Goal: Task Accomplishment & Management: Complete application form

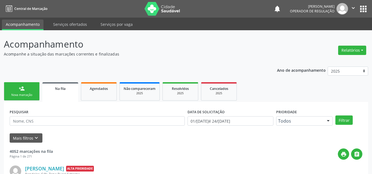
scroll to position [7, 0]
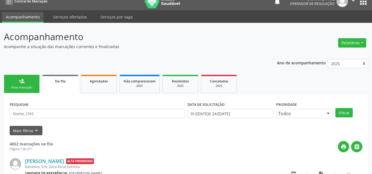
click at [23, 89] on div "Nova marcação" at bounding box center [22, 88] width 28 height 4
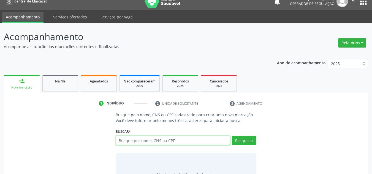
click at [189, 143] on input "text" at bounding box center [173, 140] width 115 height 9
type input "702002373352584"
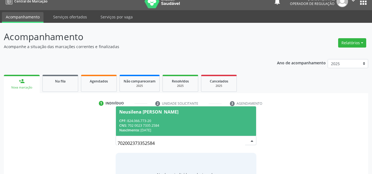
click at [186, 131] on div "Nascimento: 10/[DATE]" at bounding box center [186, 130] width 134 height 5
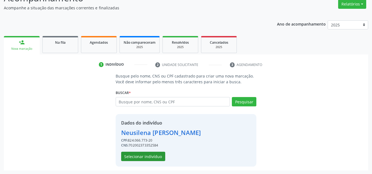
scroll to position [47, 0]
click at [147, 153] on button "Selecionar indivíduo" at bounding box center [143, 156] width 44 height 9
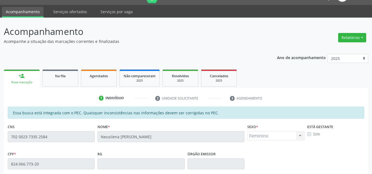
scroll to position [0, 0]
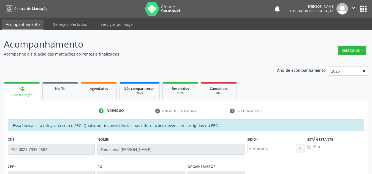
drag, startPoint x: 348, startPoint y: 2, endPoint x: 220, endPoint y: 46, distance: 135.1
click at [221, 46] on p "Acompanhamento" at bounding box center [131, 44] width 255 height 14
click at [267, 85] on ul "person_add Nova marcação Na fila Agendados Não compareceram 2025 Resolvidos 202…" at bounding box center [186, 91] width 364 height 20
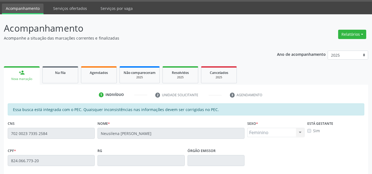
scroll to position [140, 0]
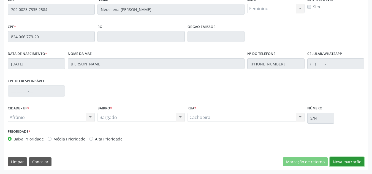
click at [351, 160] on button "Nova marcação" at bounding box center [347, 162] width 35 height 9
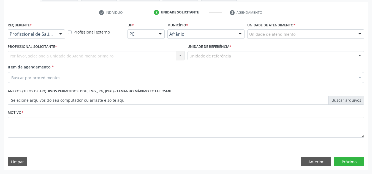
scroll to position [99, 0]
click at [310, 37] on div "Unidade de atendimento" at bounding box center [305, 33] width 117 height 9
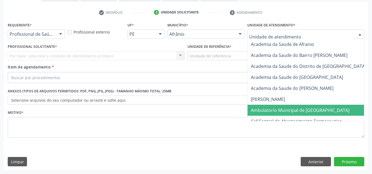
click at [313, 109] on span "Ambulatorio Municipal de [GEOGRAPHIC_DATA]" at bounding box center [300, 110] width 99 height 6
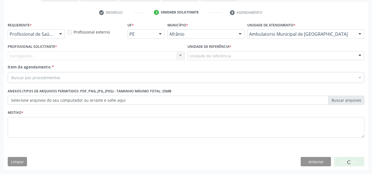
click at [122, 53] on div "Carregando... Nenhum resultado encontrado para: " " Não há nenhuma opção para s…" at bounding box center [96, 55] width 177 height 9
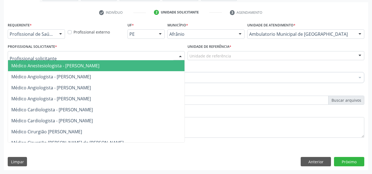
click at [122, 53] on div at bounding box center [96, 55] width 177 height 9
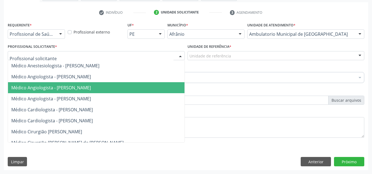
drag, startPoint x: 107, startPoint y: 86, endPoint x: 225, endPoint y: 47, distance: 124.4
click at [91, 86] on span "Médico Angiologista - [PERSON_NAME]" at bounding box center [51, 88] width 80 height 6
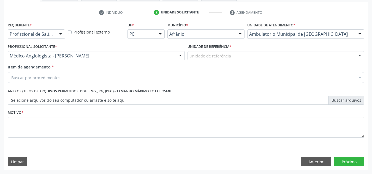
click at [234, 46] on div "Unidade de referência * Unidade de referência ESF de Extrema ESF de Barra das M…" at bounding box center [276, 52] width 177 height 18
click at [234, 56] on div "Unidade de referência" at bounding box center [276, 55] width 177 height 9
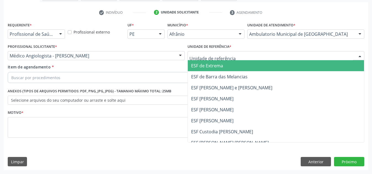
click at [243, 102] on span "ESF [PERSON_NAME]" at bounding box center [276, 98] width 177 height 11
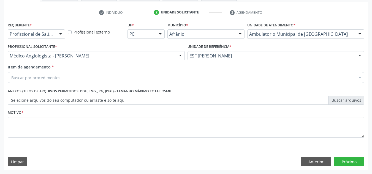
click at [238, 82] on div "Buscar por procedimentos Selecionar todos 0604320140 - Abatacepte 125 mg injetá…" at bounding box center [186, 76] width 357 height 9
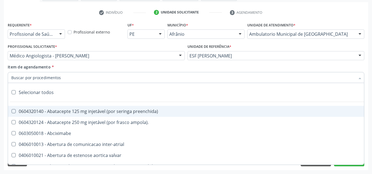
click at [238, 79] on input "Item de agendamento *" at bounding box center [183, 77] width 344 height 11
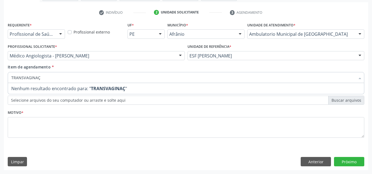
type input "TRANSVAGINA"
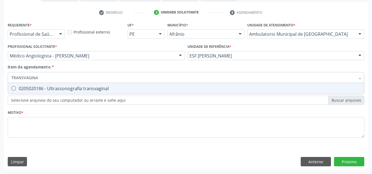
click at [251, 86] on span "0205020186 - Ultrassonografia transvaginal" at bounding box center [186, 88] width 356 height 11
checkbox transvaginal "true"
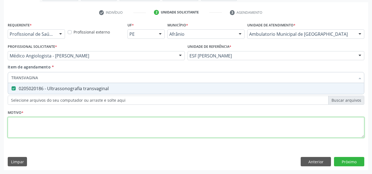
click at [255, 132] on div "Requerente * Profissional de Saúde Profissional de Saúde Paciente Nenhum result…" at bounding box center [186, 83] width 357 height 125
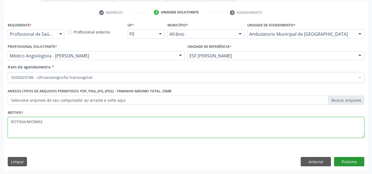
type textarea "ROTINA/MIOMAS"
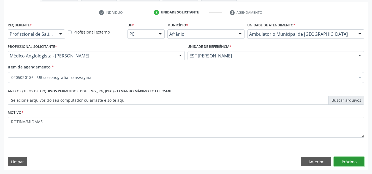
click at [346, 163] on button "Próximo" at bounding box center [349, 161] width 30 height 9
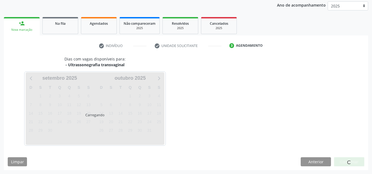
scroll to position [65, 0]
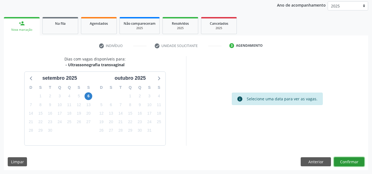
click at [346, 163] on button "Confirmar" at bounding box center [349, 162] width 30 height 9
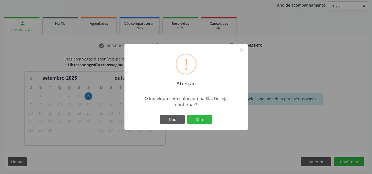
click at [187, 115] on button "Sim" at bounding box center [199, 119] width 25 height 9
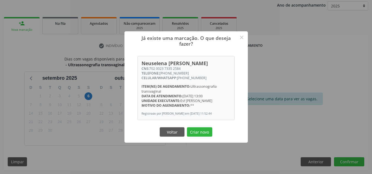
click at [187, 128] on button "Criar novo" at bounding box center [199, 132] width 25 height 9
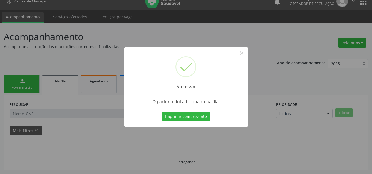
scroll to position [7, 0]
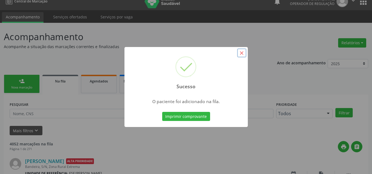
click at [240, 50] on button "×" at bounding box center [241, 52] width 9 height 9
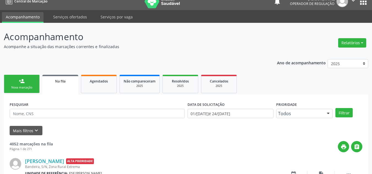
click at [28, 82] on link "person_add Nova marcação" at bounding box center [22, 84] width 36 height 18
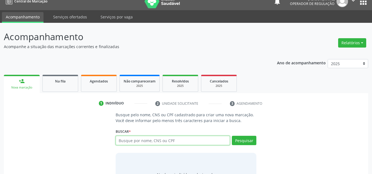
click at [155, 140] on input "text" at bounding box center [173, 140] width 115 height 9
type input "709207213583731"
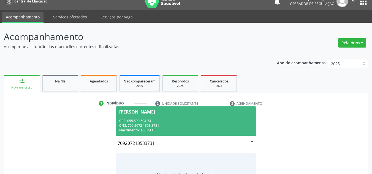
click at [168, 118] on span "[PERSON_NAME] CPF: 055.590.504-74 CNS: 709 2072 1358 3731 Nascimento: [DATE]" at bounding box center [186, 121] width 140 height 29
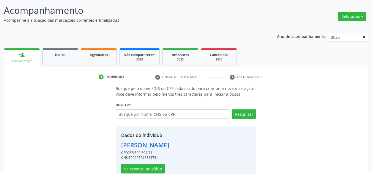
scroll to position [47, 0]
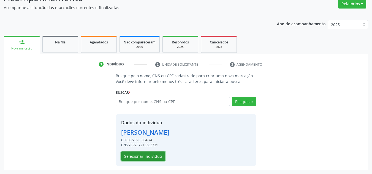
click at [153, 159] on button "Selecionar indivíduo" at bounding box center [143, 156] width 44 height 9
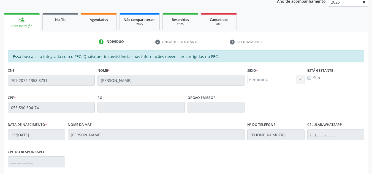
scroll to position [140, 0]
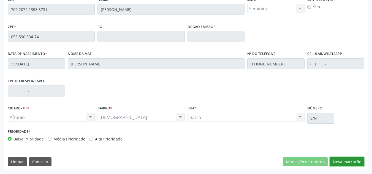
click at [353, 164] on button "Nova marcação" at bounding box center [347, 162] width 35 height 9
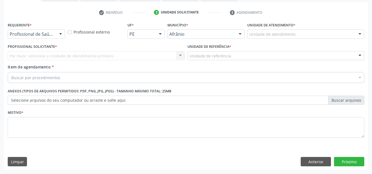
scroll to position [99, 0]
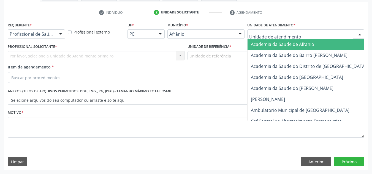
click at [328, 33] on div at bounding box center [305, 33] width 117 height 9
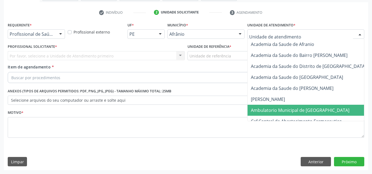
click at [289, 106] on span "Ambulatorio Municipal de [GEOGRAPHIC_DATA]" at bounding box center [315, 110] width 134 height 11
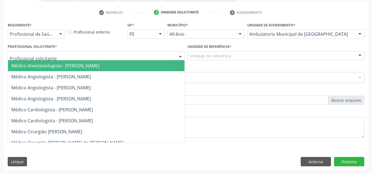
drag, startPoint x: 141, startPoint y: 54, endPoint x: 140, endPoint y: 58, distance: 3.6
click at [140, 54] on div at bounding box center [96, 55] width 177 height 9
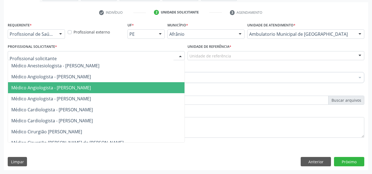
drag, startPoint x: 126, startPoint y: 86, endPoint x: 180, endPoint y: 61, distance: 59.8
click at [123, 85] on span "Médico Angiologista - [PERSON_NAME]" at bounding box center [101, 87] width 187 height 11
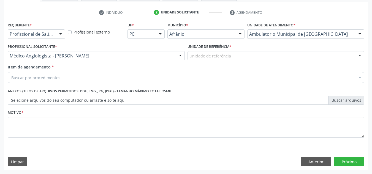
drag, startPoint x: 234, startPoint y: 51, endPoint x: 231, endPoint y: 56, distance: 5.3
click at [233, 52] on div "Unidade de referência" at bounding box center [276, 55] width 177 height 9
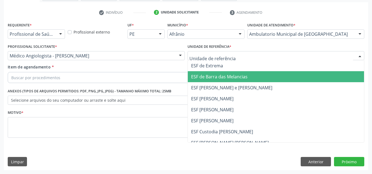
click at [236, 79] on span "ESF de Barra das Melancias" at bounding box center [219, 77] width 56 height 6
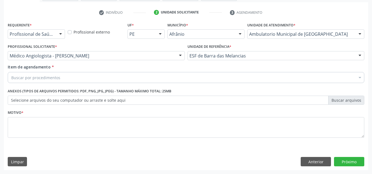
click at [232, 75] on div "Buscar por procedimentos" at bounding box center [186, 77] width 357 height 11
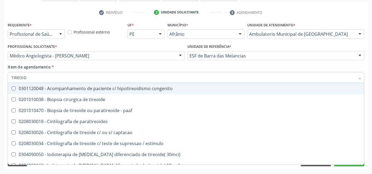
type input "TIREOIDE"
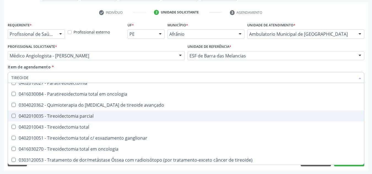
scroll to position [106, 0]
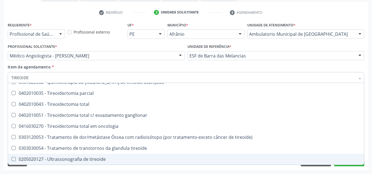
click at [116, 157] on span "0205020127 - Ultrassonografia de tireoide" at bounding box center [186, 159] width 356 height 11
checkbox tireoide "true"
click at [94, 171] on div "Acompanhamento Acompanhe a situação das marcações correntes e finalizadas Relat…" at bounding box center [186, 53] width 372 height 243
checkbox paaf "true"
checkbox tireoide "false"
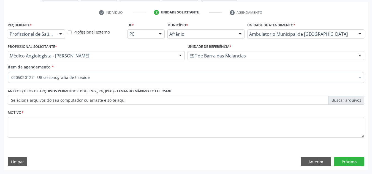
scroll to position [0, 0]
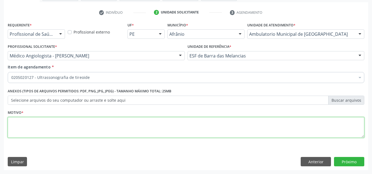
click at [88, 124] on textarea at bounding box center [186, 127] width 357 height 21
type textarea "NÓDULO EM TIREOIDE/DOR CERVICAL/DISFALGIA"
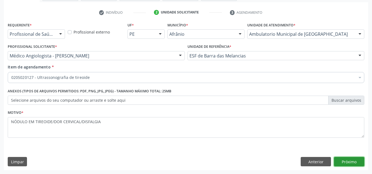
click at [356, 164] on button "Próximo" at bounding box center [349, 161] width 30 height 9
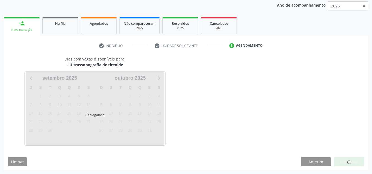
scroll to position [65, 0]
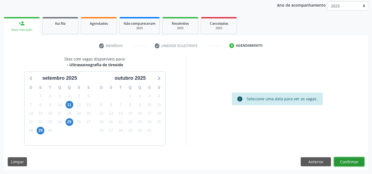
click at [353, 162] on button "Confirmar" at bounding box center [349, 162] width 30 height 9
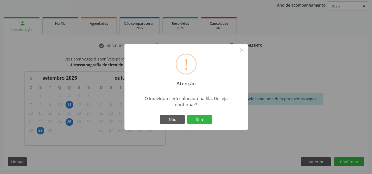
click at [187, 115] on button "Sim" at bounding box center [199, 119] width 25 height 9
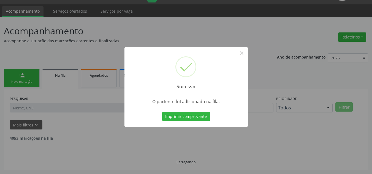
scroll to position [7, 0]
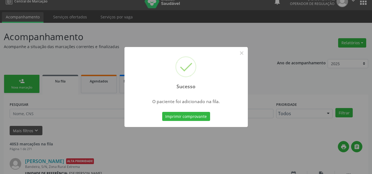
click at [77, 66] on div "Sucesso × O paciente foi adicionado na fila. Imprimir comprovante Cancel" at bounding box center [186, 87] width 372 height 174
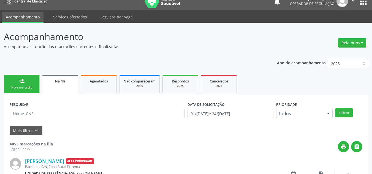
drag, startPoint x: 21, startPoint y: 86, endPoint x: 34, endPoint y: 89, distance: 13.5
click at [21, 86] on div "Nova marcação" at bounding box center [22, 88] width 28 height 4
click at [38, 91] on link "person_add Nova marcação" at bounding box center [22, 84] width 36 height 18
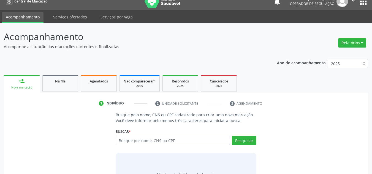
click at [34, 89] on div "Nova marcação" at bounding box center [22, 88] width 28 height 4
click at [193, 136] on input "text" at bounding box center [173, 140] width 115 height 9
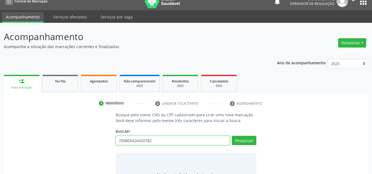
type input "700805426420782"
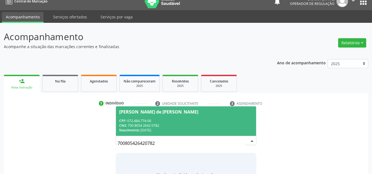
click at [189, 119] on div "CPF: 072.484.774-00" at bounding box center [186, 121] width 134 height 5
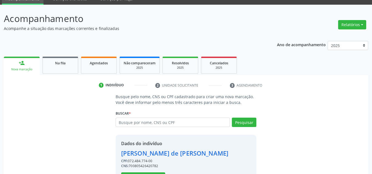
scroll to position [47, 0]
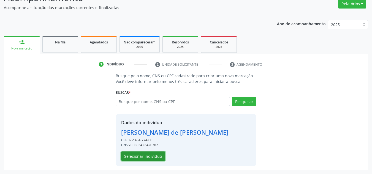
click at [156, 157] on button "Selecionar indivíduo" at bounding box center [143, 156] width 44 height 9
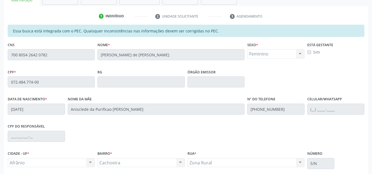
scroll to position [140, 0]
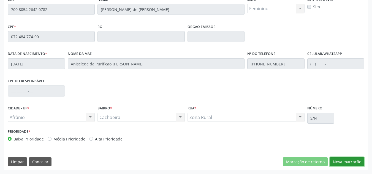
click at [359, 158] on button "Nova marcação" at bounding box center [347, 162] width 35 height 9
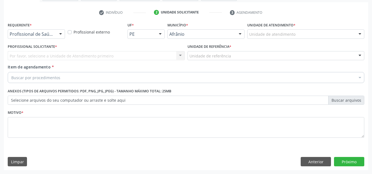
click at [342, 38] on div "Unidade de atendimento" at bounding box center [305, 33] width 117 height 9
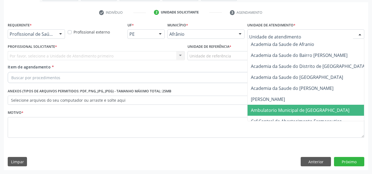
drag, startPoint x: 321, startPoint y: 108, endPoint x: 316, endPoint y: 108, distance: 5.3
click at [319, 109] on span "Ambulatorio Municipal de [GEOGRAPHIC_DATA]" at bounding box center [315, 110] width 134 height 11
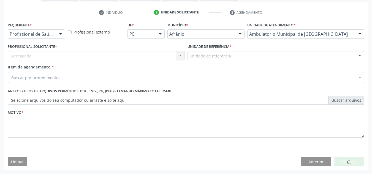
click at [153, 58] on div "Carregando... Nenhum resultado encontrado para: " " Não há nenhuma opção para s…" at bounding box center [96, 55] width 177 height 9
click at [155, 55] on div "Carregando... Nenhum resultado encontrado para: " " Não há nenhuma opção para s…" at bounding box center [96, 55] width 177 height 9
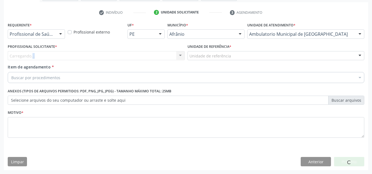
click at [155, 55] on div "Carregando... Nenhum resultado encontrado para: " " Não há nenhuma opção para s…" at bounding box center [96, 55] width 177 height 9
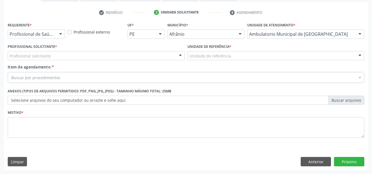
click at [155, 55] on div "Profissional solicitante" at bounding box center [96, 55] width 177 height 9
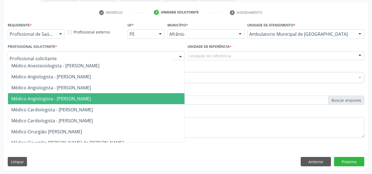
click at [142, 101] on span "Médico Angiologista - [PERSON_NAME]" at bounding box center [101, 98] width 187 height 11
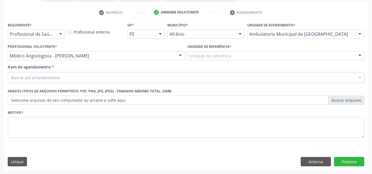
drag, startPoint x: 247, startPoint y: 50, endPoint x: 241, endPoint y: 54, distance: 7.5
click at [246, 51] on div "Unidade de referência * Unidade de referência ESF de Extrema ESF de Barra das M…" at bounding box center [276, 52] width 177 height 18
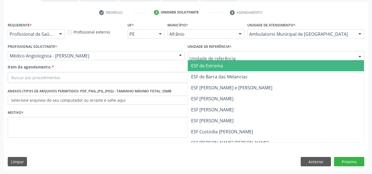
drag, startPoint x: 241, startPoint y: 54, endPoint x: 233, endPoint y: 85, distance: 32.5
click at [240, 54] on div at bounding box center [276, 55] width 177 height 9
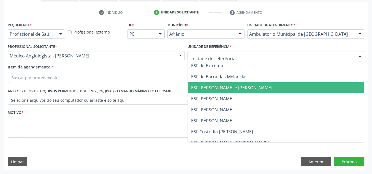
click at [233, 87] on span "ESF [PERSON_NAME] e [PERSON_NAME]" at bounding box center [231, 88] width 81 height 6
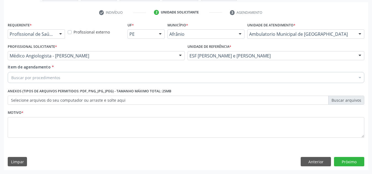
drag, startPoint x: 244, startPoint y: 74, endPoint x: 240, endPoint y: 75, distance: 3.7
click at [243, 74] on div "Buscar por procedimentos" at bounding box center [186, 77] width 357 height 11
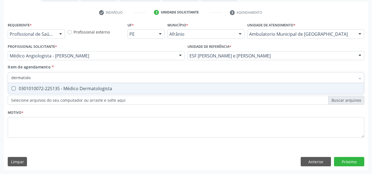
type input "dermatolog"
drag, startPoint x: 162, startPoint y: 86, endPoint x: 158, endPoint y: 97, distance: 11.4
click at [162, 85] on span "0301010072-225135 - Médico Dermatologista" at bounding box center [186, 88] width 356 height 11
checkbox Dermatologista "true"
click at [129, 150] on div "Requerente * Profissional de Saúde Profissional de Saúde Paciente Nenhum result…" at bounding box center [186, 96] width 364 height 150
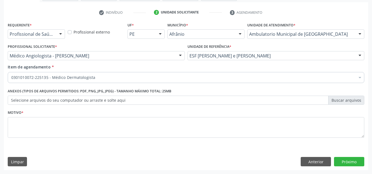
click at [131, 121] on span "0301010072-225135 - Médico Dermatologista" at bounding box center [223, 118] width 431 height 11
drag, startPoint x: 106, startPoint y: 68, endPoint x: 104, endPoint y: 71, distance: 3.5
click at [104, 71] on div "Item de agendamento * Buscar por procedimentos Selecionar todos Selecionados 03…" at bounding box center [186, 72] width 357 height 17
click at [102, 80] on div "Buscar por procedimentos" at bounding box center [186, 77] width 357 height 11
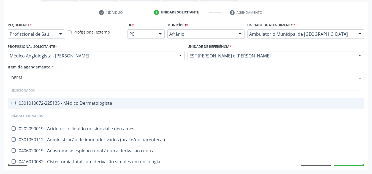
type input "DERMA"
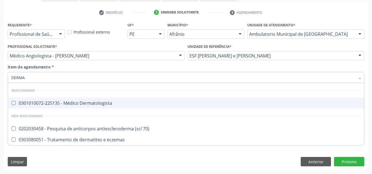
click at [107, 99] on span "0301010072-225135 - Médico Dermatologista" at bounding box center [186, 103] width 356 height 11
checkbox Dermatologista "true"
drag, startPoint x: 124, startPoint y: 70, endPoint x: 108, endPoint y: 117, distance: 49.7
click at [124, 70] on div "Item de agendamento * DERMA Desfazer seleção Selecionados 0301010072-225135 - M…" at bounding box center [186, 72] width 357 height 17
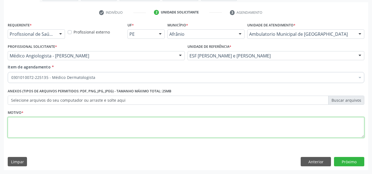
click at [98, 126] on textarea at bounding box center [186, 127] width 357 height 21
type textarea "NEVO MELANOCITICO (AVALIAÇÃO PARA RENOVAÇÃO)"
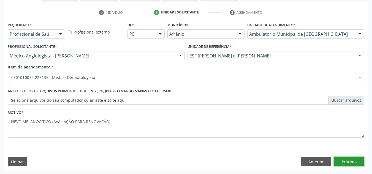
click at [336, 163] on button "Próximo" at bounding box center [349, 161] width 30 height 9
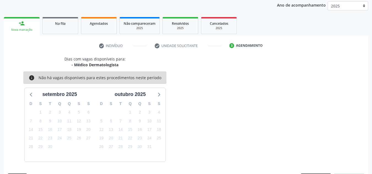
scroll to position [82, 0]
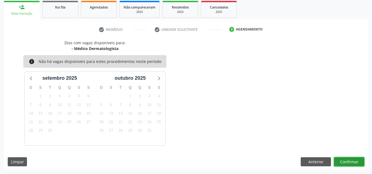
click at [352, 163] on button "Confirmar" at bounding box center [349, 162] width 30 height 9
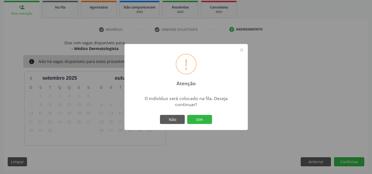
click at [187, 115] on button "Sim" at bounding box center [199, 119] width 25 height 9
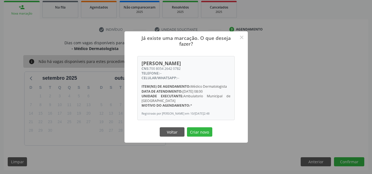
click at [182, 141] on div "Já existe uma marcação. O que deseja fazer? × [PERSON_NAME] CNS: 700 8054 2642 …" at bounding box center [186, 86] width 123 height 111
click at [199, 137] on button "Criar novo" at bounding box center [199, 132] width 25 height 9
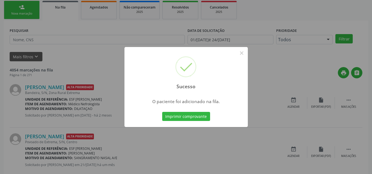
scroll to position [7, 0]
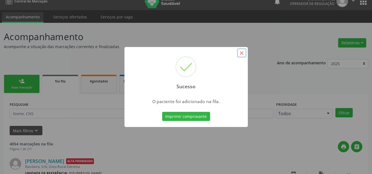
click at [238, 52] on button "×" at bounding box center [241, 52] width 9 height 9
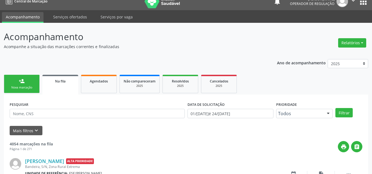
click at [40, 80] on ul "person_add Nova marcação Na fila Agendados Não compareceram 2025 Resolvidos 202…" at bounding box center [186, 84] width 364 height 21
click at [33, 89] on div "Nova marcação" at bounding box center [22, 88] width 28 height 4
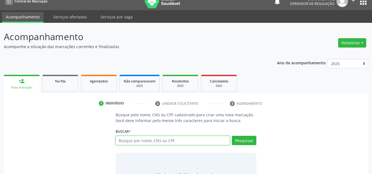
click at [142, 142] on input "text" at bounding box center [173, 140] width 115 height 9
type input "702302122942515"
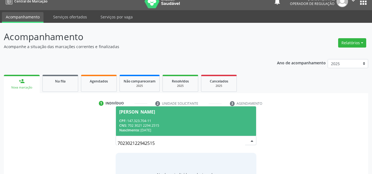
click at [172, 125] on div "CNS: 702 3021 2294 2515" at bounding box center [186, 125] width 134 height 5
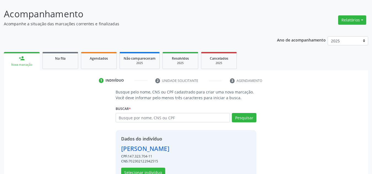
scroll to position [47, 0]
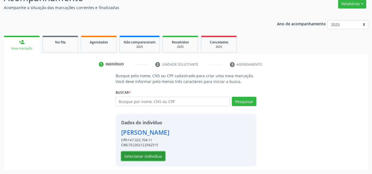
click at [158, 159] on button "Selecionar indivíduo" at bounding box center [143, 156] width 44 height 9
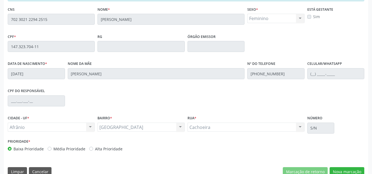
scroll to position [140, 0]
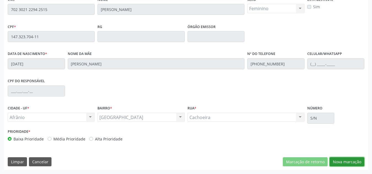
click at [339, 162] on button "Nova marcação" at bounding box center [347, 162] width 35 height 9
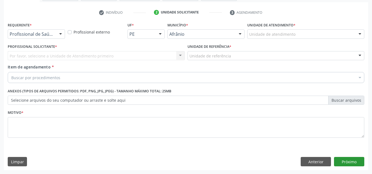
scroll to position [99, 0]
drag, startPoint x: 322, startPoint y: 31, endPoint x: 310, endPoint y: 38, distance: 13.8
click at [318, 33] on div "Unidade de atendimento" at bounding box center [305, 33] width 117 height 9
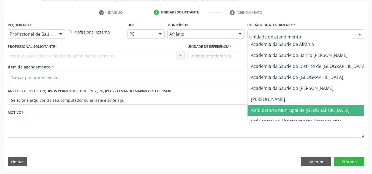
click at [290, 112] on span "Ambulatorio Municipal de [GEOGRAPHIC_DATA]" at bounding box center [300, 110] width 99 height 6
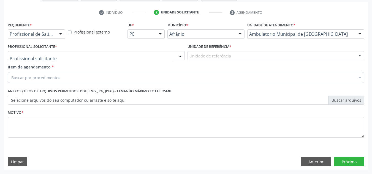
click at [124, 54] on div at bounding box center [96, 55] width 177 height 9
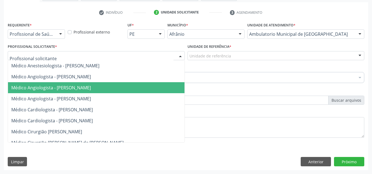
click at [118, 93] on span "Médico Angiologista - [PERSON_NAME]" at bounding box center [101, 98] width 187 height 11
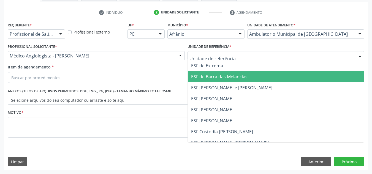
drag, startPoint x: 207, startPoint y: 87, endPoint x: 195, endPoint y: 80, distance: 14.5
click at [206, 88] on span "ESF [PERSON_NAME] e [PERSON_NAME]" at bounding box center [231, 88] width 81 height 6
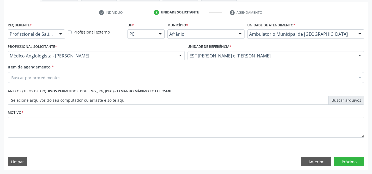
click at [194, 79] on div "Buscar por procedimentos" at bounding box center [186, 77] width 357 height 11
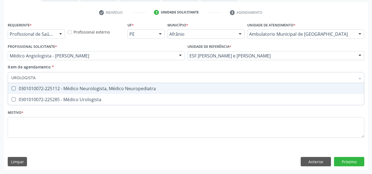
type input "UROLOGISTA"
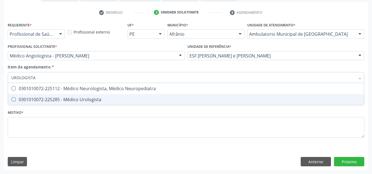
click at [183, 103] on span "0301010072-225285 - Médico Urologista" at bounding box center [186, 99] width 356 height 11
checkbox Urologista "true"
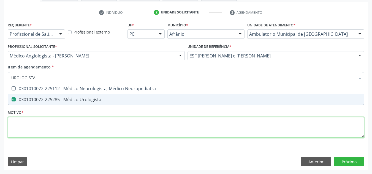
click at [166, 134] on div "Requerente * Profissional de Saúde Profissional de Saúde Paciente Nenhum result…" at bounding box center [186, 83] width 357 height 125
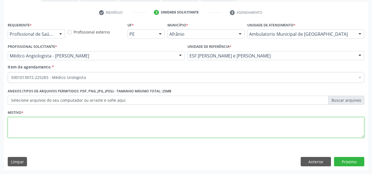
type textarea "A"
type textarea "U"
type textarea "AUMENTO DA FREQUÊNCIA URINÁRIA / DISFUNÇÃO MICCIONAL(?) DESCARTADO ITU"
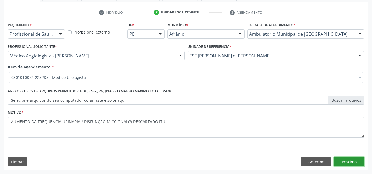
click at [347, 159] on button "Próximo" at bounding box center [349, 161] width 30 height 9
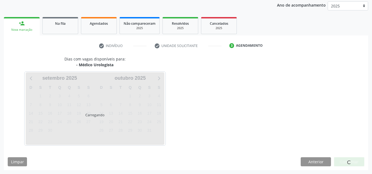
scroll to position [82, 0]
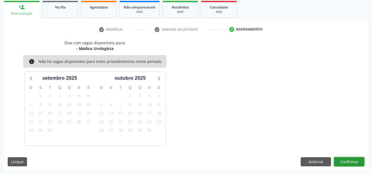
click at [348, 163] on button "Confirmar" at bounding box center [349, 162] width 30 height 9
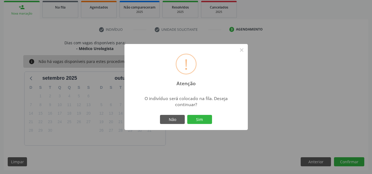
click at [187, 115] on button "Sim" at bounding box center [199, 119] width 25 height 9
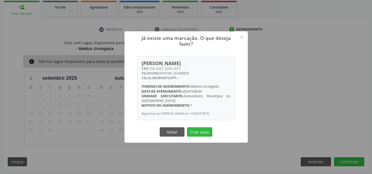
click at [196, 128] on div "Já existe uma marcação. O que deseja fazer? × [PERSON_NAME] CNS: 702 3021 2294 …" at bounding box center [186, 86] width 123 height 111
click at [199, 129] on button "Criar novo" at bounding box center [199, 132] width 25 height 9
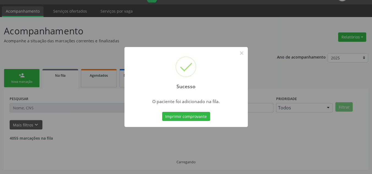
scroll to position [7, 0]
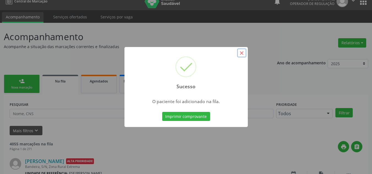
click at [242, 57] on button "×" at bounding box center [241, 52] width 9 height 9
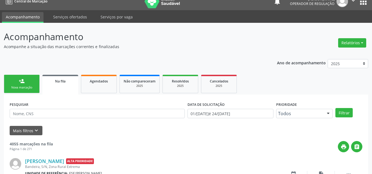
click at [30, 84] on link "person_add Nova marcação" at bounding box center [22, 84] width 36 height 18
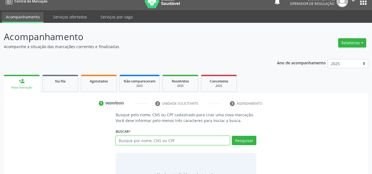
click at [156, 142] on input "text" at bounding box center [173, 140] width 115 height 9
type input "65653483400"
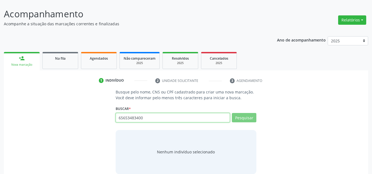
scroll to position [38, 0]
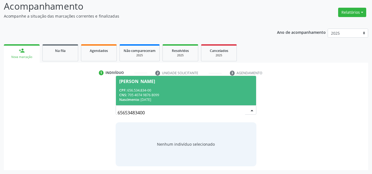
click at [199, 94] on div "CNS: 705 4074 9876 8099" at bounding box center [186, 95] width 134 height 5
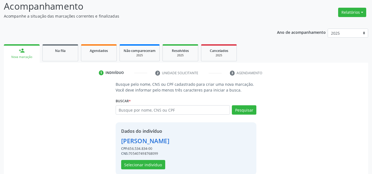
drag, startPoint x: 134, startPoint y: 153, endPoint x: 163, endPoint y: 153, distance: 29.5
click at [163, 153] on div "CNS: 705407498768099" at bounding box center [145, 154] width 48 height 5
copy div "705407498768099"
click at [182, 113] on input "text" at bounding box center [173, 110] width 115 height 9
paste input "705407498768099"
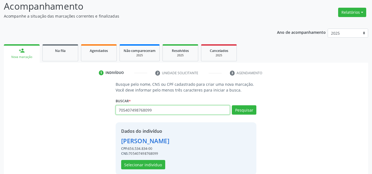
type input "705407498768099"
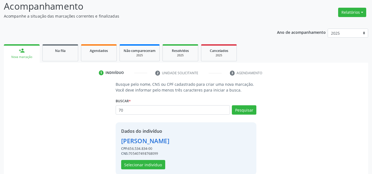
type input "7"
type input "65653483400"
type input "6"
type input "55791824491"
type input "5"
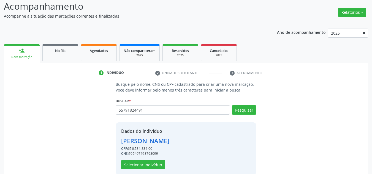
type input "55791824491"
type input "5"
type input "55791824491"
drag, startPoint x: 326, startPoint y: 9, endPoint x: 74, endPoint y: 163, distance: 294.6
click at [60, 168] on div "Busque pelo nome, CNS ou CPF cadastrado para criar uma nova marcação. Você deve…" at bounding box center [186, 128] width 357 height 93
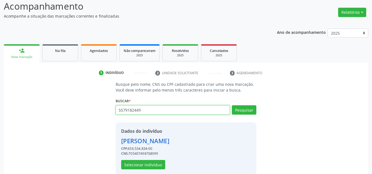
drag, startPoint x: 75, startPoint y: 113, endPoint x: 52, endPoint y: 109, distance: 23.2
click at [56, 109] on div "Busque pelo nome, CNS ou CPF cadastrado para criar uma nova marcação. Você deve…" at bounding box center [186, 128] width 357 height 93
type input "[PERSON_NAME]"
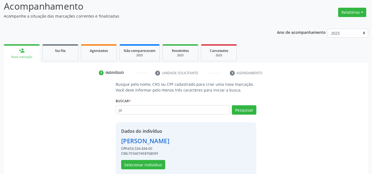
type input "j"
type input "[PERSON_NAME]"
type input "j"
type input "04359335407"
type input "0"
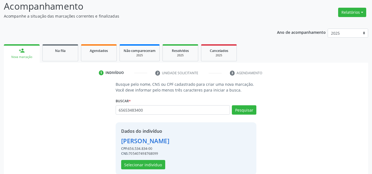
type input "65653483400"
drag, startPoint x: 153, startPoint y: 109, endPoint x: 99, endPoint y: 109, distance: 54.3
click at [99, 109] on div "Busque pelo nome, CNS ou CPF cadastrado para criar uma nova marcação. Você deve…" at bounding box center [186, 128] width 357 height 93
type input "05797029448"
type input "0"
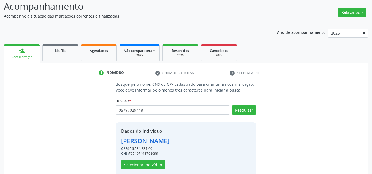
type input "05797029448"
type input "0"
type input "[PERSON_NAME]"
type input "j"
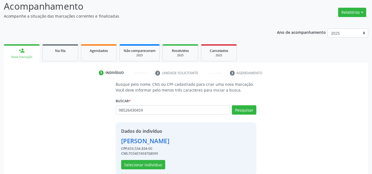
type input "98526430459"
type input "9"
type input "0542599440"
click at [63, 102] on div "Busque pelo nome, CNS ou CPF cadastrado para criar uma nova marcação. Você deve…" at bounding box center [186, 128] width 357 height 93
click at [149, 106] on input "0542599440" at bounding box center [173, 110] width 115 height 9
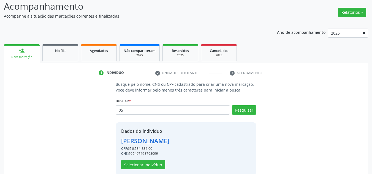
type input "0"
type input "05425992440"
click at [238, 111] on button "Pesquisar" at bounding box center [244, 110] width 25 height 9
type input "018117497808"
click at [44, 143] on div "Busque pelo nome, CNS ou CPF cadastrado para criar uma nova marcação. Você deve…" at bounding box center [186, 128] width 357 height 93
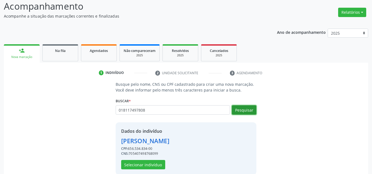
drag, startPoint x: 246, startPoint y: 111, endPoint x: 247, endPoint y: 103, distance: 7.8
click at [247, 104] on div "Buscar * 018117497808 Busque por nome, CNS ou CPF Nenhum resultado encontrado p…" at bounding box center [186, 107] width 141 height 21
click at [251, 112] on button "Pesquisar" at bounding box center [244, 110] width 25 height 9
type input "0"
type input "18117497808"
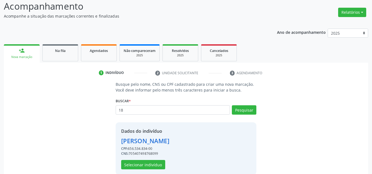
type input "1"
type input "04359335407"
type input "0"
type input "04653597448"
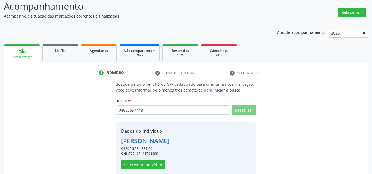
type input "04653597448"
type input "0"
type input "05425992440"
type input "0"
type input "18117497808"
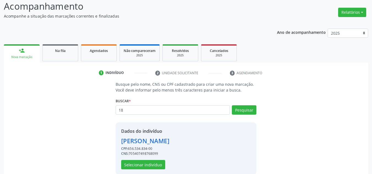
type input "1"
type input "deusdedite vieira"
type input "d"
type input "7"
type input "65653483400"
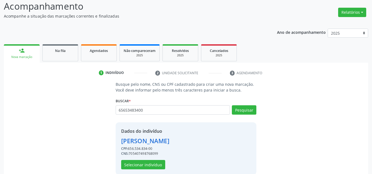
type input "65653483400"
type input "6"
type input "55791824491"
type input "5"
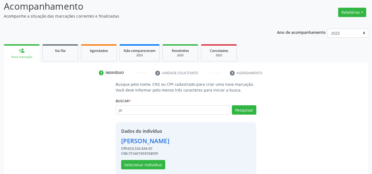
type input "j"
type input "701406639654937"
type input "7"
type input "65653483400"
click at [257, 109] on div "Busque pelo nome, CNS ou CPF cadastrado para criar uma nova marcação. Você deve…" at bounding box center [186, 128] width 149 height 93
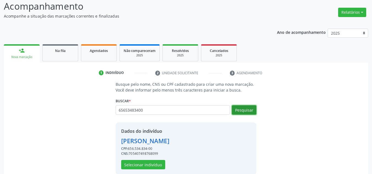
click at [249, 112] on button "Pesquisar" at bounding box center [244, 110] width 25 height 9
type input "6"
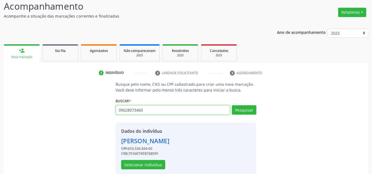
type input "09628073460"
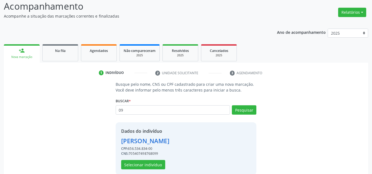
type input "0"
type input "[PERSON_NAME]"
type input "p"
type input "65653483400"
type input "6"
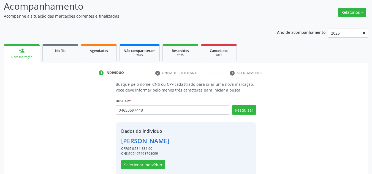
type input "04653597448"
type input "0"
type input "04969007497"
type input "0"
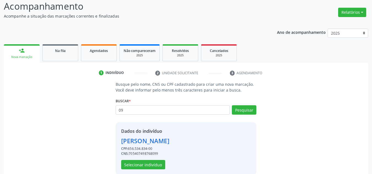
type input "0"
type input "09628073460"
type input "0"
type input "09628073460"
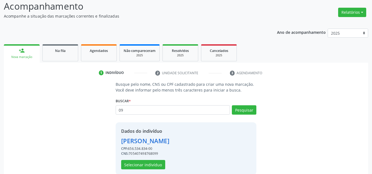
type input "0"
type input "98526430459"
type input "9"
type input "04969007497"
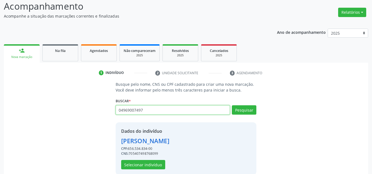
click at [170, 113] on input "04969007497" at bounding box center [173, 110] width 115 height 9
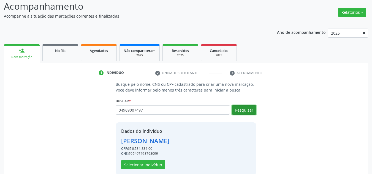
click at [239, 113] on button "Pesquisar" at bounding box center [244, 110] width 25 height 9
type input "0"
type input "98526430459"
type input "9"
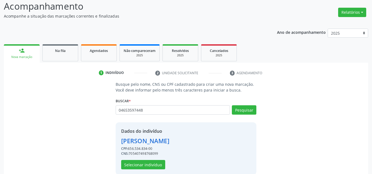
type input "04653597448"
type input "0"
type input "5579182449"
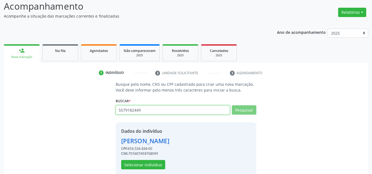
type input "5579182449"
type input "55791824491"
click at [165, 111] on input "55791824491" at bounding box center [173, 110] width 115 height 9
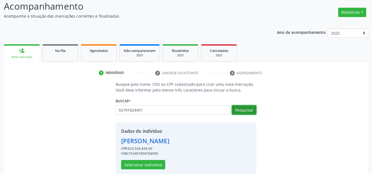
click at [250, 109] on button "Pesquisar" at bounding box center [244, 110] width 25 height 9
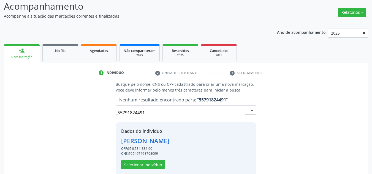
drag, startPoint x: 198, startPoint y: 115, endPoint x: 56, endPoint y: 107, distance: 142.4
click at [56, 107] on div "Busque pelo nome, CNS ou CPF cadastrado para criar uma nova marcação. Você deve…" at bounding box center [186, 128] width 357 height 93
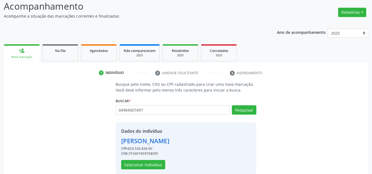
type input "04969007497"
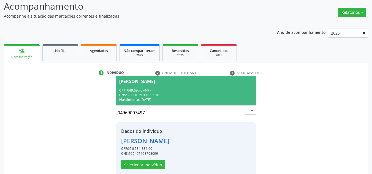
click at [273, 173] on div "Busque pelo nome, CNS ou CPF cadastrado para criar uma nova marcação. Você deve…" at bounding box center [186, 128] width 357 height 93
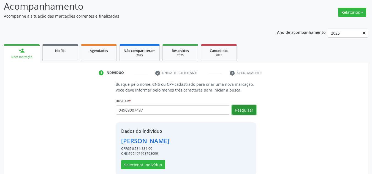
click at [250, 114] on button "Pesquisar" at bounding box center [244, 110] width 25 height 9
drag, startPoint x: 206, startPoint y: 104, endPoint x: 146, endPoint y: 104, distance: 59.5
click at [146, 104] on div "Buscar * 04969007497 Busque por nome, CNS ou CPF [PERSON_NAME] CPF: 049.690.074…" at bounding box center [186, 107] width 141 height 21
drag, startPoint x: 161, startPoint y: 115, endPoint x: 159, endPoint y: 113, distance: 2.9
click at [160, 113] on div "04969007497 Busque por nome, CNS ou CPF [PERSON_NAME] CPF: 049.690.074-97 CNS: …" at bounding box center [186, 112] width 141 height 13
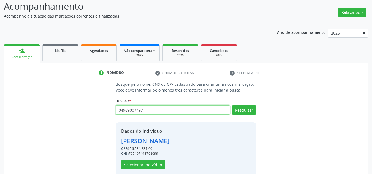
drag, startPoint x: 159, startPoint y: 113, endPoint x: 24, endPoint y: 133, distance: 136.3
click at [18, 135] on div "Busque pelo nome, CNS ou CPF cadastrado para criar uma nova marcação. Você deve…" at bounding box center [186, 128] width 357 height 93
type input "702001897649682"
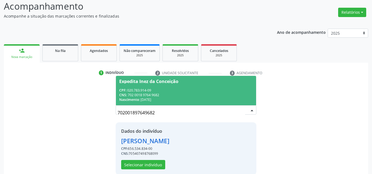
click at [164, 88] on div "CPF: 020.783.914-09" at bounding box center [186, 90] width 134 height 5
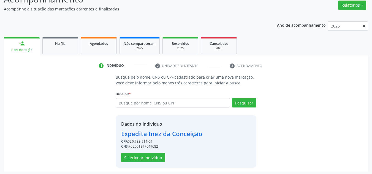
scroll to position [47, 0]
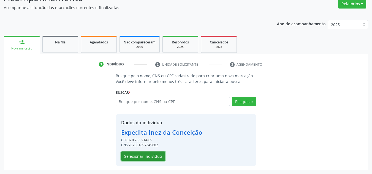
click at [160, 155] on button "Selecionar indivíduo" at bounding box center [143, 156] width 44 height 9
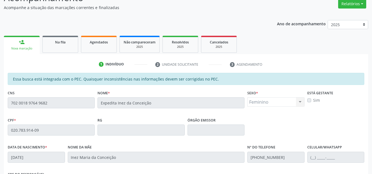
scroll to position [140, 0]
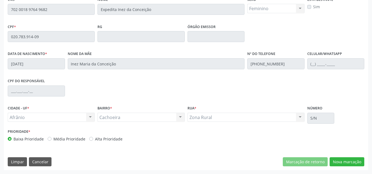
click at [344, 167] on div "Essa busca está integrada com o PEC. Quaisquer inconsistências nas informações …" at bounding box center [186, 74] width 364 height 191
click at [345, 160] on button "Nova marcação" at bounding box center [347, 162] width 35 height 9
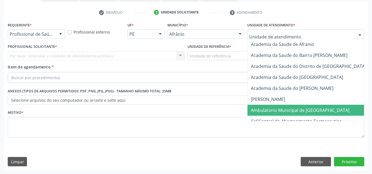
click at [295, 106] on span "Ambulatorio Municipal de [GEOGRAPHIC_DATA]" at bounding box center [315, 110] width 134 height 11
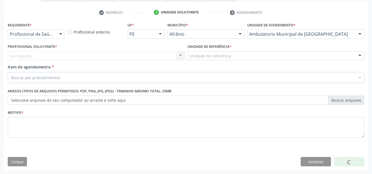
drag, startPoint x: 34, startPoint y: 55, endPoint x: 38, endPoint y: 54, distance: 3.4
click at [36, 55] on div "Carregando... Nenhum resultado encontrado para: " " Não há nenhuma opção para s…" at bounding box center [96, 55] width 177 height 9
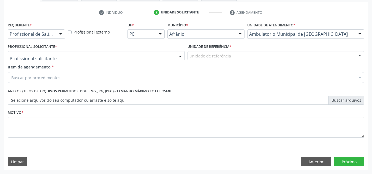
click at [39, 52] on div at bounding box center [96, 55] width 177 height 9
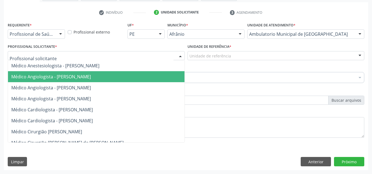
drag, startPoint x: 45, startPoint y: 86, endPoint x: 65, endPoint y: 85, distance: 19.9
click at [91, 85] on span "Médico Angiologista - [PERSON_NAME]" at bounding box center [51, 88] width 80 height 6
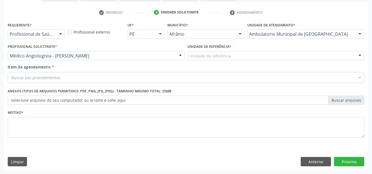
drag, startPoint x: 207, startPoint y: 62, endPoint x: 211, endPoint y: 55, distance: 7.9
click at [209, 59] on div "Unidade de referência * Unidade de referência ESF de Extrema ESF de Barra das M…" at bounding box center [276, 53] width 180 height 21
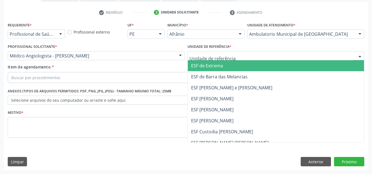
drag, startPoint x: 211, startPoint y: 55, endPoint x: 216, endPoint y: 84, distance: 29.3
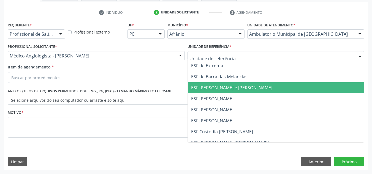
click at [216, 84] on span "ESF [PERSON_NAME] e [PERSON_NAME]" at bounding box center [276, 87] width 177 height 11
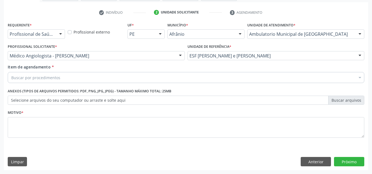
click at [212, 74] on div "Buscar por procedimentos" at bounding box center [186, 77] width 357 height 11
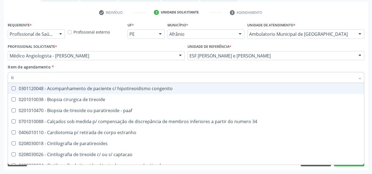
type input "t"
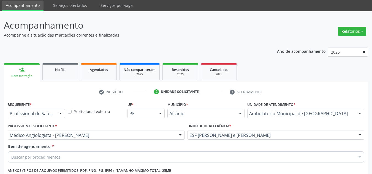
scroll to position [16, 0]
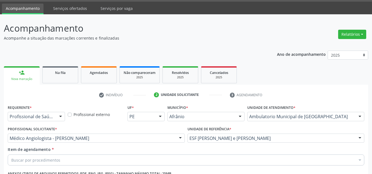
click at [27, 8] on link "Acompanhamento" at bounding box center [23, 9] width 42 height 11
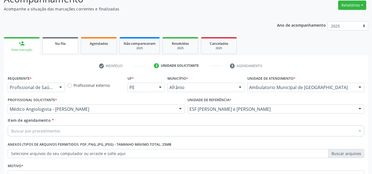
scroll to position [0, 0]
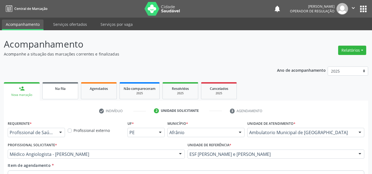
click at [63, 94] on link "Na fila" at bounding box center [60, 90] width 36 height 17
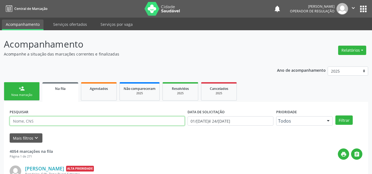
click at [27, 122] on input "text" at bounding box center [97, 121] width 175 height 9
type input "702001897649682"
click at [336, 116] on button "Filtrar" at bounding box center [344, 120] width 17 height 9
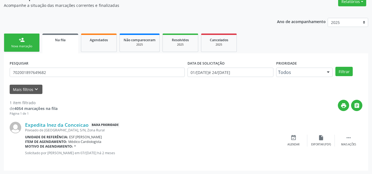
scroll to position [49, 0]
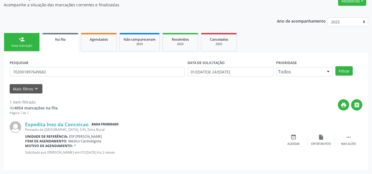
click at [30, 33] on ul "person_add Nova marcação Na fila Agendados Não compareceram 2025 Resolvidos 202…" at bounding box center [186, 42] width 364 height 21
click at [33, 45] on div "Nova marcação" at bounding box center [22, 46] width 28 height 4
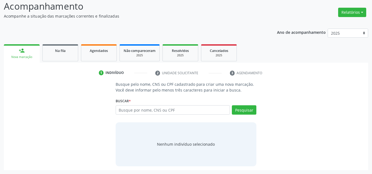
scroll to position [38, 0]
click at [146, 107] on input "text" at bounding box center [173, 110] width 115 height 9
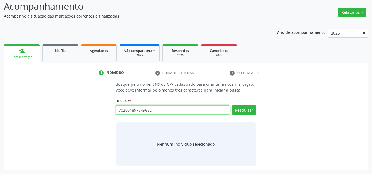
type input "702001897649682"
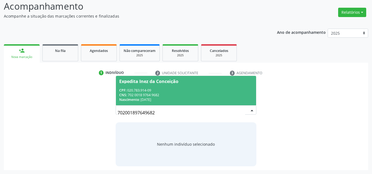
click at [202, 93] on div "CNS: 702 0018 9764 9682" at bounding box center [186, 95] width 134 height 5
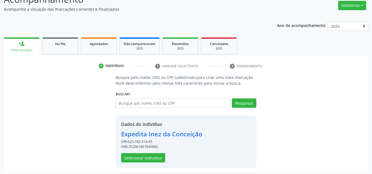
scroll to position [47, 0]
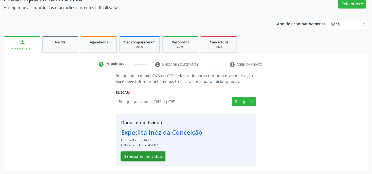
click at [148, 158] on button "Selecionar indivíduo" at bounding box center [143, 156] width 44 height 9
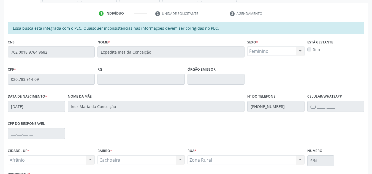
scroll to position [140, 0]
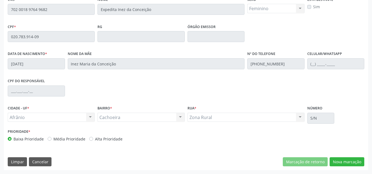
click at [357, 156] on div "Essa busca está integrada com o PEC. Quaisquer inconsistências nas informações …" at bounding box center [186, 74] width 364 height 191
click at [357, 159] on button "Nova marcação" at bounding box center [347, 162] width 35 height 9
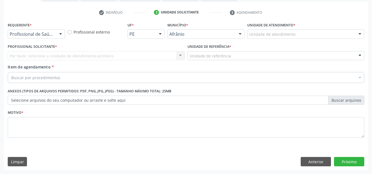
scroll to position [99, 0]
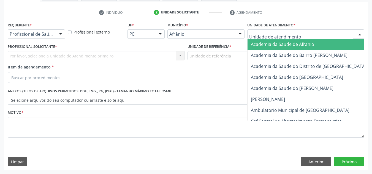
click at [317, 33] on div at bounding box center [305, 33] width 117 height 9
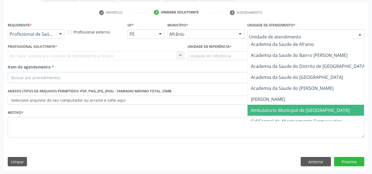
click at [294, 106] on span "Ambulatorio Municipal de [GEOGRAPHIC_DATA]" at bounding box center [315, 110] width 134 height 11
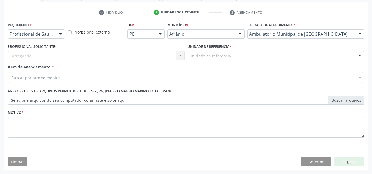
click at [160, 49] on div "Profissional Solicitante * [GEOGRAPHIC_DATA]... Nenhum resultado encontrado par…" at bounding box center [96, 52] width 177 height 18
click at [159, 51] on div "Carregando... Nenhum resultado encontrado para: " " Não há nenhuma opção para s…" at bounding box center [96, 55] width 177 height 9
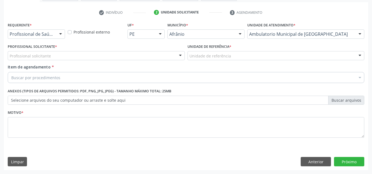
click at [159, 51] on div "Profissional solicitante" at bounding box center [96, 55] width 177 height 9
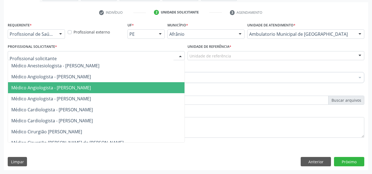
drag, startPoint x: 156, startPoint y: 87, endPoint x: 190, endPoint y: 75, distance: 36.4
click at [155, 88] on span "Médico Angiologista - [PERSON_NAME]" at bounding box center [101, 87] width 187 height 11
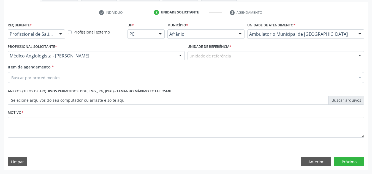
click at [246, 55] on div "Unidade de referência" at bounding box center [276, 55] width 177 height 9
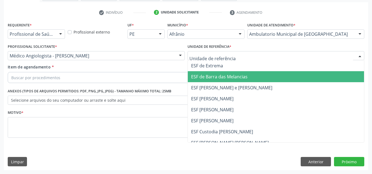
drag, startPoint x: 242, startPoint y: 94, endPoint x: 239, endPoint y: 93, distance: 3.5
click at [241, 95] on span "ESF [PERSON_NAME]" at bounding box center [276, 98] width 177 height 11
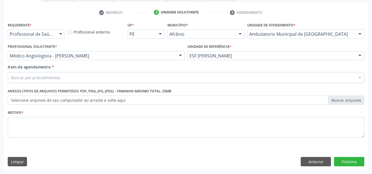
click at [250, 77] on div "Buscar por procedimentos" at bounding box center [186, 77] width 357 height 11
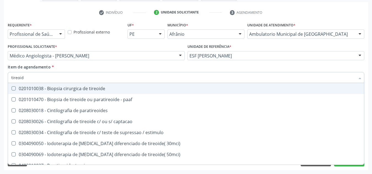
type input "tireoide"
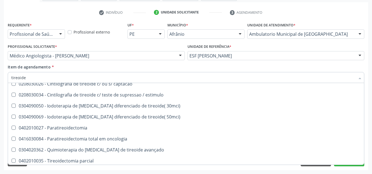
scroll to position [106, 0]
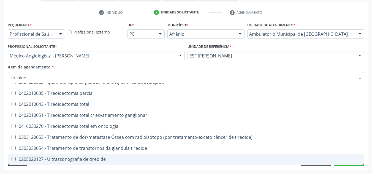
click at [97, 157] on div "0205020127 - Ultrassonografia de tireoide" at bounding box center [186, 159] width 350 height 4
checkbox tireoide "true"
click at [68, 165] on div "Desfazer seleção 0201010038 - Biopsia cirurgica de tireoide 0201010470 - Biopsi…" at bounding box center [186, 124] width 357 height 82
click at [66, 173] on div "Acompanhamento Acompanhe a situação das marcações correntes e finalizadas Relat…" at bounding box center [186, 53] width 372 height 243
checkbox paaf "true"
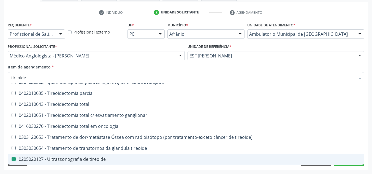
checkbox tireoide "false"
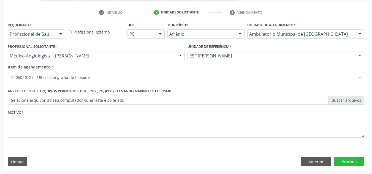
scroll to position [0, 0]
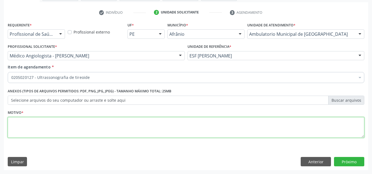
click at [82, 128] on textarea at bounding box center [186, 127] width 357 height 21
type textarea "abaulamento cervical"
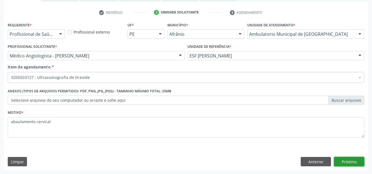
click at [347, 165] on button "Próximo" at bounding box center [349, 161] width 30 height 9
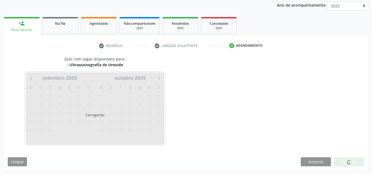
scroll to position [65, 0]
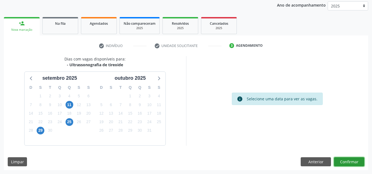
click at [358, 164] on button "Confirmar" at bounding box center [349, 162] width 30 height 9
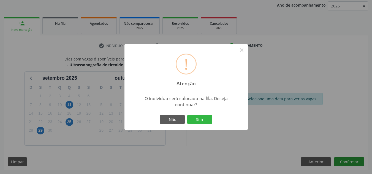
click at [187, 115] on button "Sim" at bounding box center [199, 119] width 25 height 9
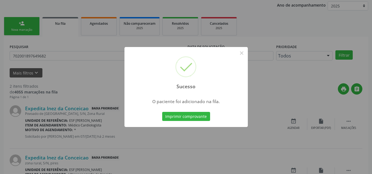
scroll to position [7, 0]
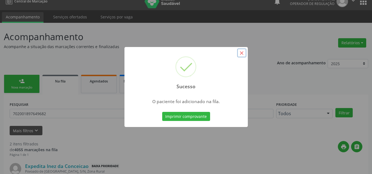
click at [240, 48] on button "×" at bounding box center [241, 52] width 9 height 9
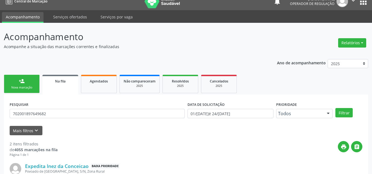
click at [34, 87] on div "Nova marcação" at bounding box center [22, 88] width 28 height 4
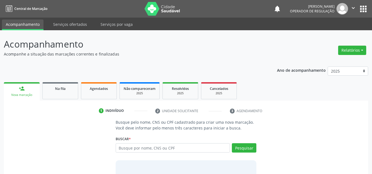
scroll to position [7, 0]
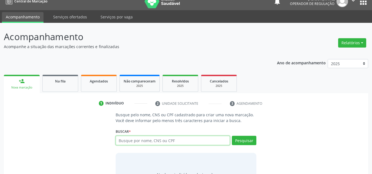
click at [156, 144] on input "text" at bounding box center [173, 140] width 115 height 9
type input "700003108899001"
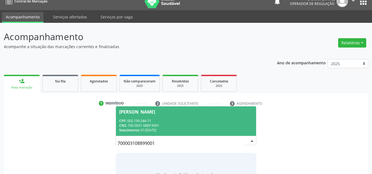
click at [193, 121] on div "CPF: 002.139.244-71" at bounding box center [186, 121] width 134 height 5
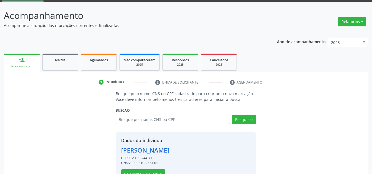
scroll to position [47, 0]
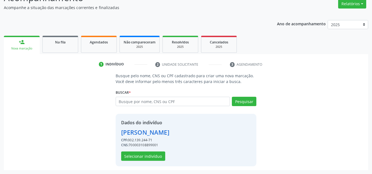
click at [166, 148] on div "Dados do indivíduo Agata Maria Costa Andrade CPF: 002.139.244-71 CNS: 700003108…" at bounding box center [145, 141] width 48 height 42
click at [156, 153] on button "Selecionar indivíduo" at bounding box center [143, 156] width 44 height 9
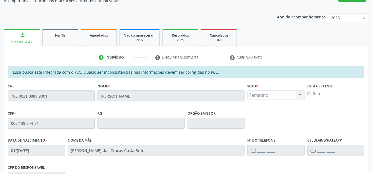
scroll to position [140, 0]
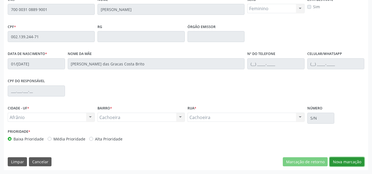
click at [357, 160] on button "Nova marcação" at bounding box center [347, 162] width 35 height 9
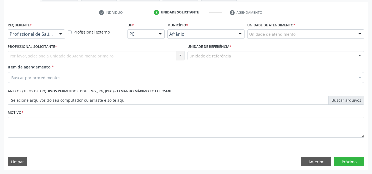
click at [326, 31] on div "Unidade de atendimento" at bounding box center [305, 33] width 117 height 9
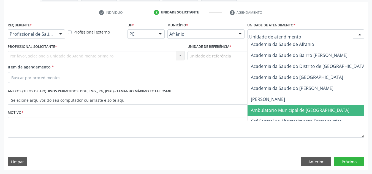
click at [291, 108] on span "Ambulatorio Municipal de [GEOGRAPHIC_DATA]" at bounding box center [300, 110] width 99 height 6
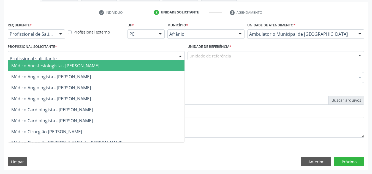
drag, startPoint x: 128, startPoint y: 55, endPoint x: 131, endPoint y: 81, distance: 25.9
click at [127, 56] on div at bounding box center [96, 55] width 177 height 9
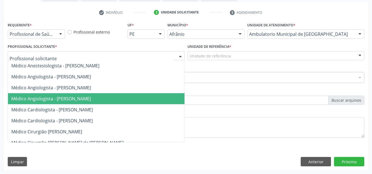
drag, startPoint x: 136, startPoint y: 102, endPoint x: 196, endPoint y: 79, distance: 64.3
click at [136, 103] on span "Médico Angiologista - [PERSON_NAME]" at bounding box center [101, 98] width 187 height 11
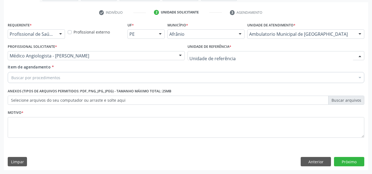
drag, startPoint x: 224, startPoint y: 55, endPoint x: 223, endPoint y: 98, distance: 42.2
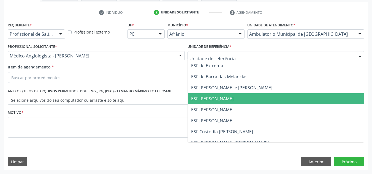
drag, startPoint x: 223, startPoint y: 98, endPoint x: 213, endPoint y: 83, distance: 17.5
click at [219, 98] on span "ESF [PERSON_NAME]" at bounding box center [212, 99] width 42 height 6
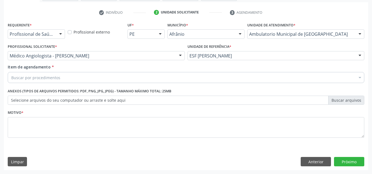
click at [217, 79] on div "Buscar por procedimentos" at bounding box center [186, 77] width 357 height 11
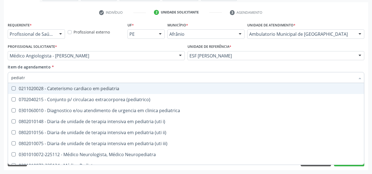
type input "pediatra"
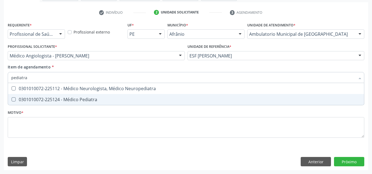
click at [153, 99] on div "0301010072-225124 - Médico Pediatra" at bounding box center [186, 100] width 350 height 4
checkbox Pediatra "true"
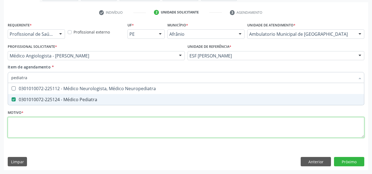
click at [152, 129] on div "Requerente * Profissional de Saúde Profissional de Saúde Paciente Nenhum result…" at bounding box center [186, 83] width 357 height 125
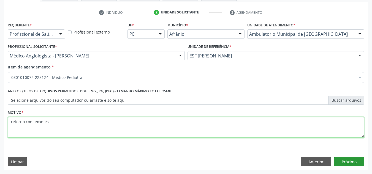
type textarea "retorno com exames"
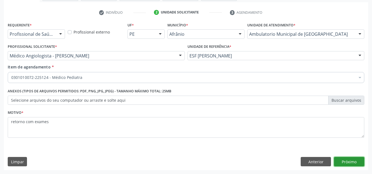
click at [356, 166] on button "Próximo" at bounding box center [349, 161] width 30 height 9
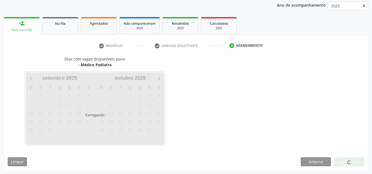
scroll to position [82, 0]
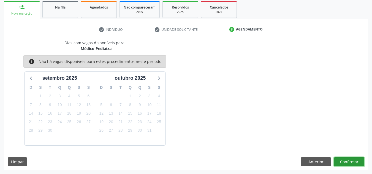
click at [355, 168] on div "Dias com vagas disponíveis para: - Médico Pediatra info Não há vagas disponívei…" at bounding box center [186, 105] width 364 height 131
drag, startPoint x: 342, startPoint y: 156, endPoint x: 341, endPoint y: 164, distance: 7.3
click at [341, 161] on div "Dias com vagas disponíveis para: - Médico Pediatra info Não há vagas disponívei…" at bounding box center [186, 105] width 364 height 131
click at [342, 164] on button "Confirmar" at bounding box center [349, 162] width 30 height 9
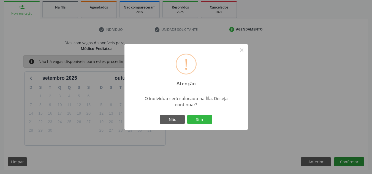
click at [187, 115] on button "Sim" at bounding box center [199, 119] width 25 height 9
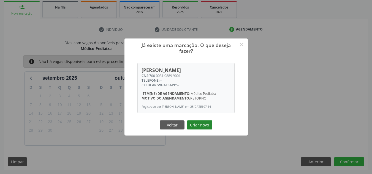
click at [207, 125] on button "Criar novo" at bounding box center [199, 125] width 25 height 9
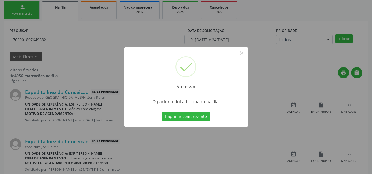
scroll to position [7, 0]
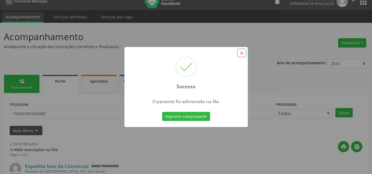
click at [244, 53] on button "×" at bounding box center [241, 52] width 9 height 9
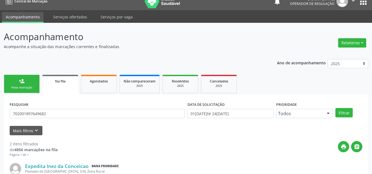
click at [20, 87] on div "Nova marcação" at bounding box center [22, 88] width 28 height 4
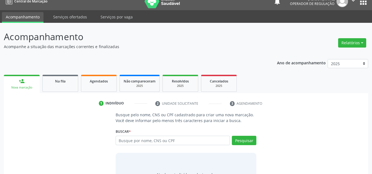
click at [159, 145] on div "Busque por nome, CNS ou CPF Nenhum resultado encontrado para: " " Digite nome, …" at bounding box center [186, 142] width 141 height 13
click at [163, 142] on input "text" at bounding box center [173, 140] width 115 height 9
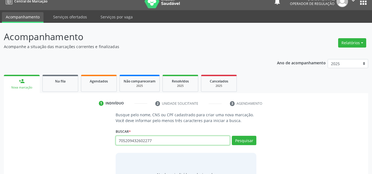
type input "705209432602277"
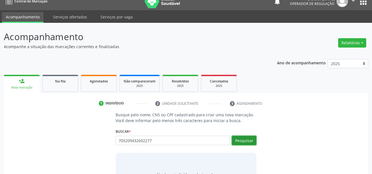
click at [244, 140] on button "Pesquisar" at bounding box center [244, 140] width 25 height 9
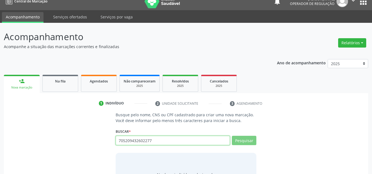
drag, startPoint x: 180, startPoint y: 143, endPoint x: 81, endPoint y: 145, distance: 98.4
click at [81, 145] on div "Busque pelo nome, CNS ou CPF cadastrado para criar uma nova marcação. Você deve…" at bounding box center [186, 154] width 357 height 85
type input "MARIA DAS"
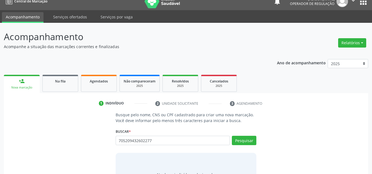
type input "705209432602277"
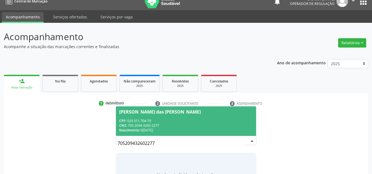
click at [156, 118] on span "Maria das Gracas Alves Silva CPF: 029.311.704-70 CNS: 705 2094 3260 2277 Nascim…" at bounding box center [186, 121] width 140 height 29
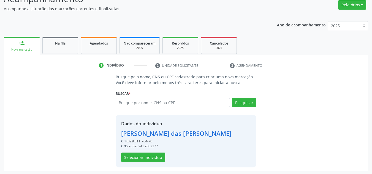
scroll to position [47, 0]
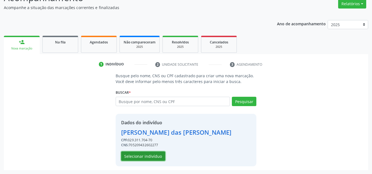
click at [150, 157] on button "Selecionar indivíduo" at bounding box center [143, 156] width 44 height 9
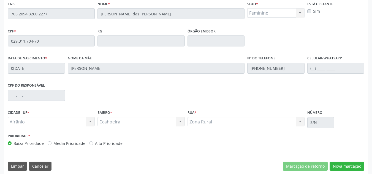
scroll to position [140, 0]
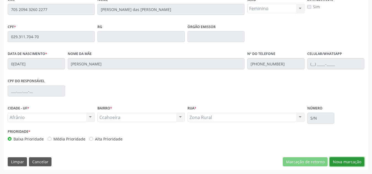
click at [359, 162] on button "Nova marcação" at bounding box center [347, 162] width 35 height 9
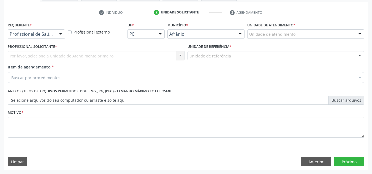
click at [311, 26] on div "Unidade de atendimento * Unidade de atendimento Academia da Saude de Afranio Ac…" at bounding box center [305, 30] width 117 height 18
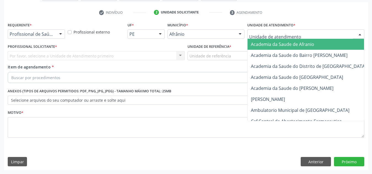
click at [311, 34] on div at bounding box center [305, 33] width 117 height 9
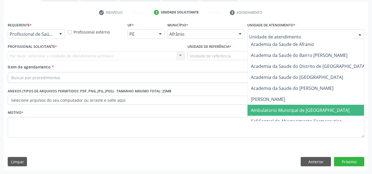
click at [300, 110] on span "Ambulatorio Municipal de [GEOGRAPHIC_DATA]" at bounding box center [300, 110] width 99 height 6
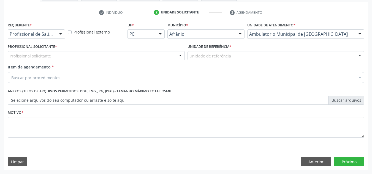
drag, startPoint x: 123, startPoint y: 55, endPoint x: 123, endPoint y: 63, distance: 8.3
click at [123, 55] on div "Profissional solicitante" at bounding box center [96, 55] width 177 height 9
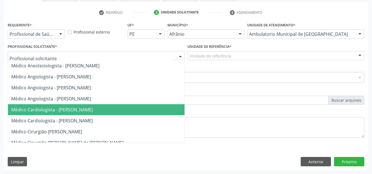
click at [93, 107] on span "Médico Cardiologista - [PERSON_NAME]" at bounding box center [52, 110] width 82 height 6
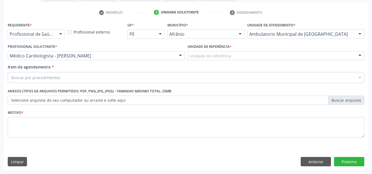
click at [248, 51] on div "Unidade de referência" at bounding box center [276, 55] width 177 height 9
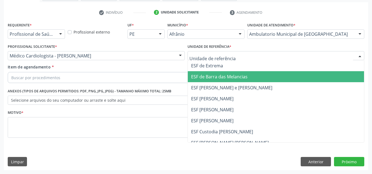
click at [244, 89] on span "ESF [PERSON_NAME] e [PERSON_NAME]" at bounding box center [231, 88] width 81 height 6
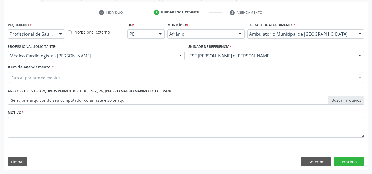
click at [255, 75] on div "Buscar por procedimentos" at bounding box center [186, 77] width 357 height 11
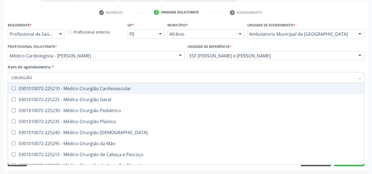
type input "CIRURGIÃO"
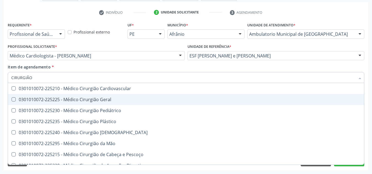
click at [226, 104] on span "0301010072-225225 - Médico Cirurgião Geral" at bounding box center [186, 99] width 356 height 11
checkbox Geral "true"
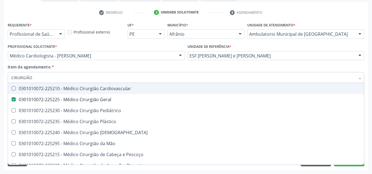
click at [199, 66] on div "Item de agendamento * CIRURGIÃO Desfazer seleção 0301010072-225210 - Médico Cir…" at bounding box center [186, 72] width 357 height 17
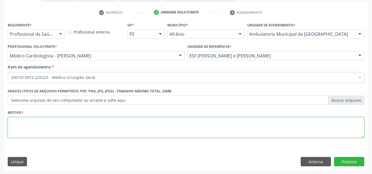
click at [162, 128] on textarea at bounding box center [186, 127] width 357 height 21
type textarea "MIORRAGIA, MIOMARTOSE UTERINA"
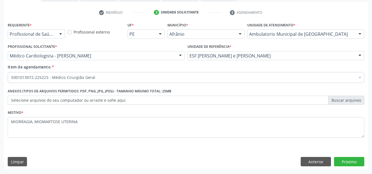
click at [343, 169] on div "Requerente * Profissional de Saúde Profissional de Saúde Paciente Nenhum result…" at bounding box center [186, 96] width 364 height 150
click at [348, 158] on button "Próximo" at bounding box center [349, 161] width 30 height 9
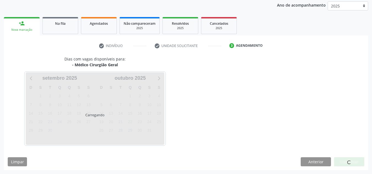
scroll to position [65, 0]
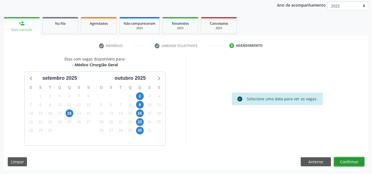
click at [352, 164] on button "Confirmar" at bounding box center [349, 162] width 30 height 9
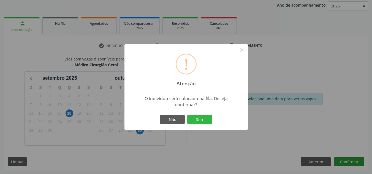
click at [187, 115] on button "Sim" at bounding box center [199, 119] width 25 height 9
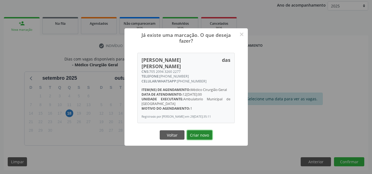
click at [199, 133] on button "Criar novo" at bounding box center [199, 135] width 25 height 9
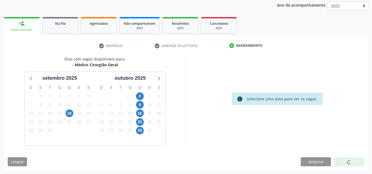
scroll to position [7, 0]
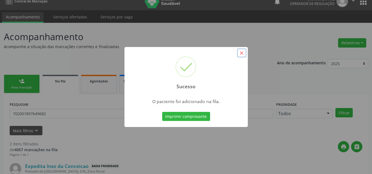
click at [244, 54] on button "×" at bounding box center [241, 52] width 9 height 9
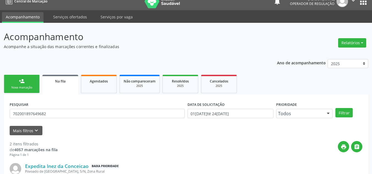
click at [29, 85] on link "person_add Nova marcação" at bounding box center [22, 84] width 36 height 18
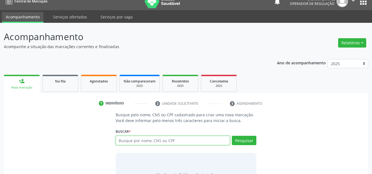
click at [133, 136] on input "text" at bounding box center [173, 140] width 115 height 9
type input "70809936022987"
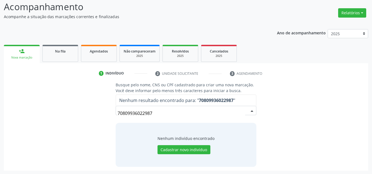
scroll to position [38, 0]
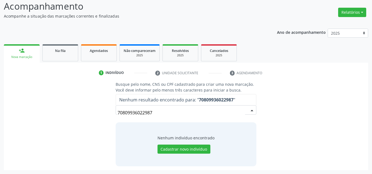
drag, startPoint x: 182, startPoint y: 112, endPoint x: 0, endPoint y: 101, distance: 182.6
click at [0, 103] on div "Acompanhamento Acompanhe a situação das marcações correntes e finalizadas Relat…" at bounding box center [186, 83] width 372 height 182
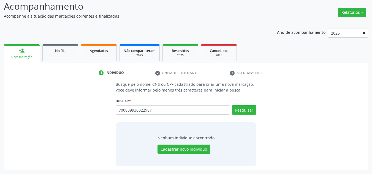
type input "700809936022987"
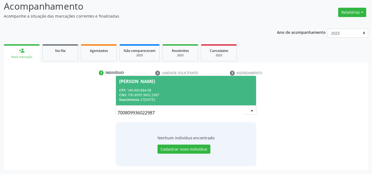
click at [151, 77] on span "Mileny Laranjeira CPF: 140.000.884-08 CNS: 700 8099 3602 2987 Nascimento: 27/09…" at bounding box center [186, 90] width 140 height 29
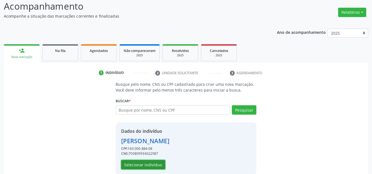
click at [137, 165] on button "Selecionar indivíduo" at bounding box center [143, 164] width 44 height 9
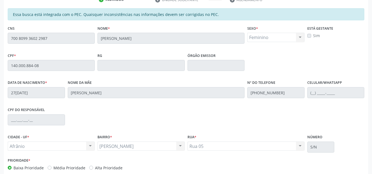
scroll to position [140, 0]
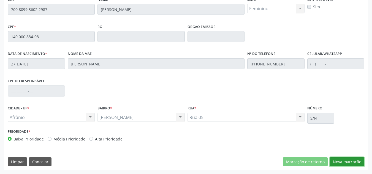
click at [337, 159] on button "Nova marcação" at bounding box center [347, 162] width 35 height 9
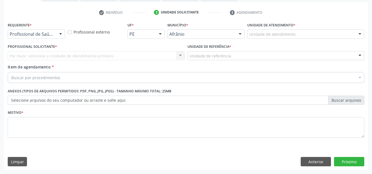
click at [299, 36] on div "Unidade de atendimento" at bounding box center [305, 33] width 117 height 9
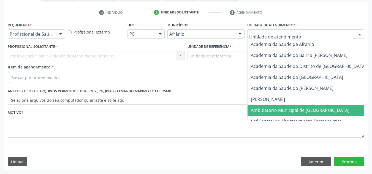
click at [283, 108] on span "Ambulatorio Municipal de [GEOGRAPHIC_DATA]" at bounding box center [300, 110] width 99 height 6
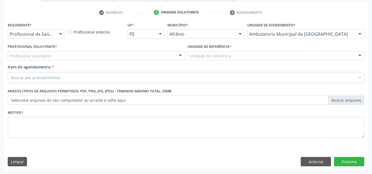
click at [111, 55] on div "Profissional solicitante" at bounding box center [96, 55] width 177 height 9
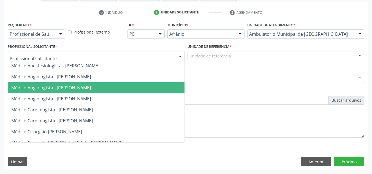
click at [107, 92] on span "Médico Angiologista - [PERSON_NAME]" at bounding box center [101, 87] width 187 height 11
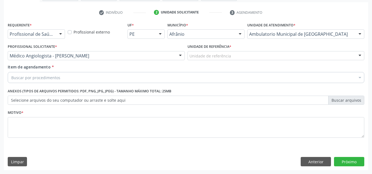
click at [244, 60] on div "Unidade de referência" at bounding box center [276, 55] width 177 height 9
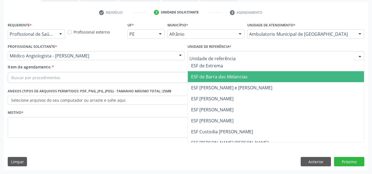
click at [246, 75] on span "ESF de Barra das Melancias" at bounding box center [219, 77] width 56 height 6
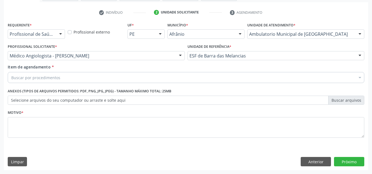
click at [243, 75] on div "Buscar por procedimentos" at bounding box center [186, 77] width 357 height 11
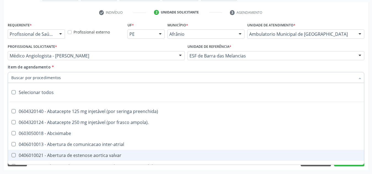
click at [95, 81] on div at bounding box center [186, 77] width 357 height 11
paste input "ULTRASSONOGRAFIA DE APARELHO URINÁRIO"
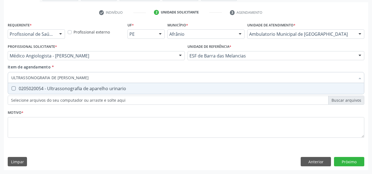
type input "ULTRASSONOGRAFIA DE APARELHO URI"
click at [96, 86] on div "0205020054 - Ultrassonografia de aparelho urinario" at bounding box center [186, 88] width 350 height 4
checkbox urinario "true"
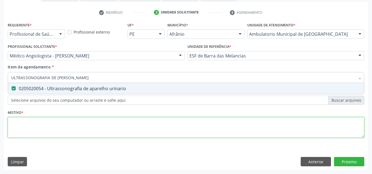
click at [92, 125] on div "Requerente * Profissional de Saúde Profissional de Saúde Paciente Nenhum result…" at bounding box center [186, 83] width 357 height 125
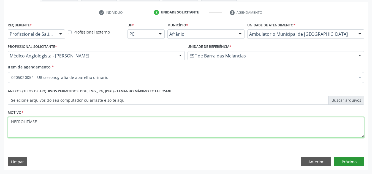
type textarea "NEFROLITÍASE"
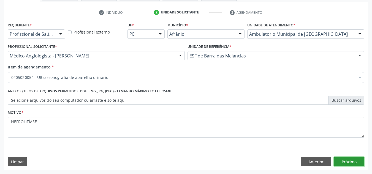
click at [349, 166] on button "Próximo" at bounding box center [349, 161] width 30 height 9
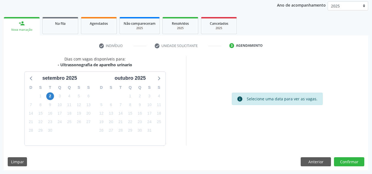
click at [348, 167] on div "Dias com vagas disponíveis para: - Ultrassonografia de aparelho urinario setemb…" at bounding box center [186, 113] width 364 height 114
click at [348, 161] on button "Confirmar" at bounding box center [349, 162] width 30 height 9
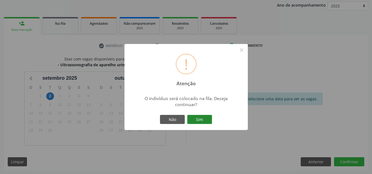
click at [207, 123] on button "Sim" at bounding box center [199, 119] width 25 height 9
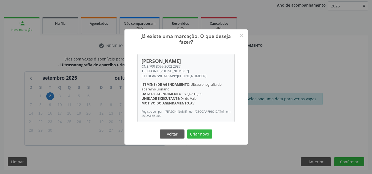
click at [187, 130] on button "Criar novo" at bounding box center [199, 134] width 25 height 9
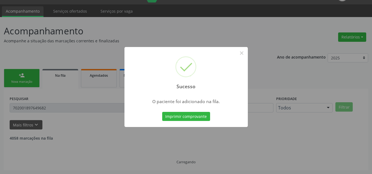
scroll to position [7, 0]
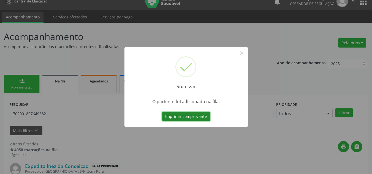
click at [202, 117] on button "Imprimir comprovante" at bounding box center [186, 116] width 48 height 9
